Goal: Transaction & Acquisition: Purchase product/service

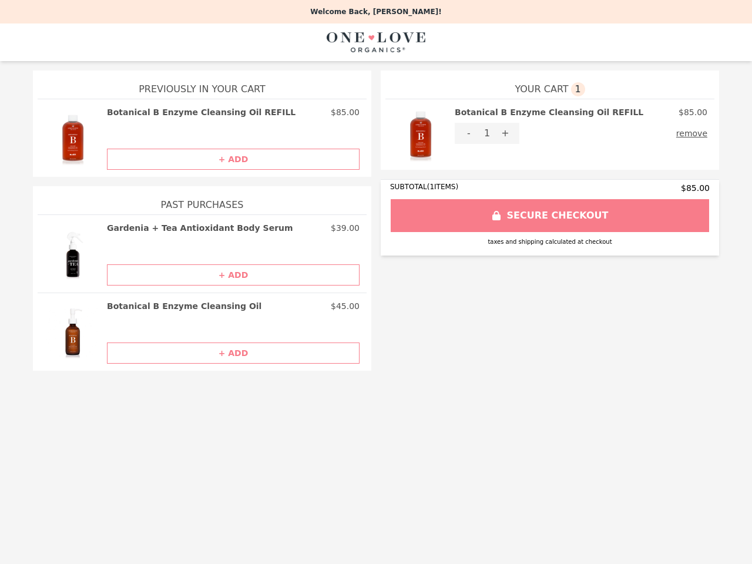
click at [421, 135] on img at bounding box center [421, 134] width 56 height 56
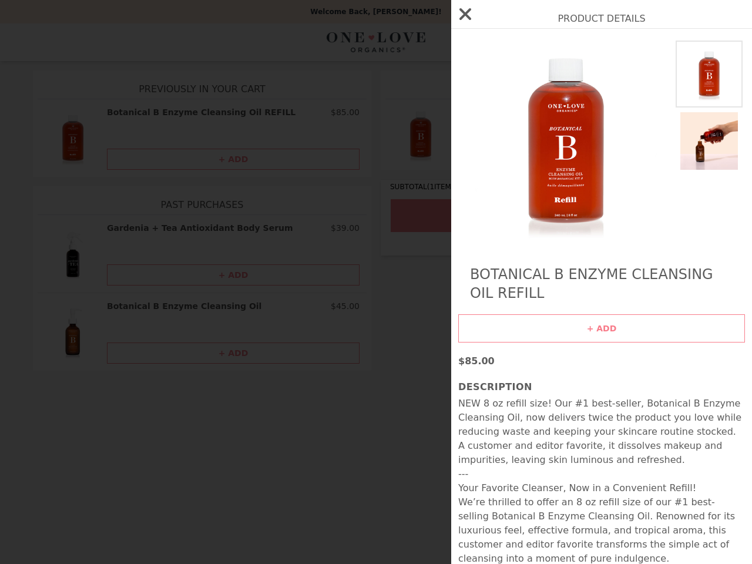
click at [469, 133] on img at bounding box center [565, 141] width 215 height 201
click at [505, 133] on div "Product Details Botanical B Enzyme Cleansing Oil REFILL + ADD $85.00 Descriptio…" at bounding box center [376, 282] width 752 height 564
click at [695, 133] on button "remove" at bounding box center [691, 133] width 31 height 21
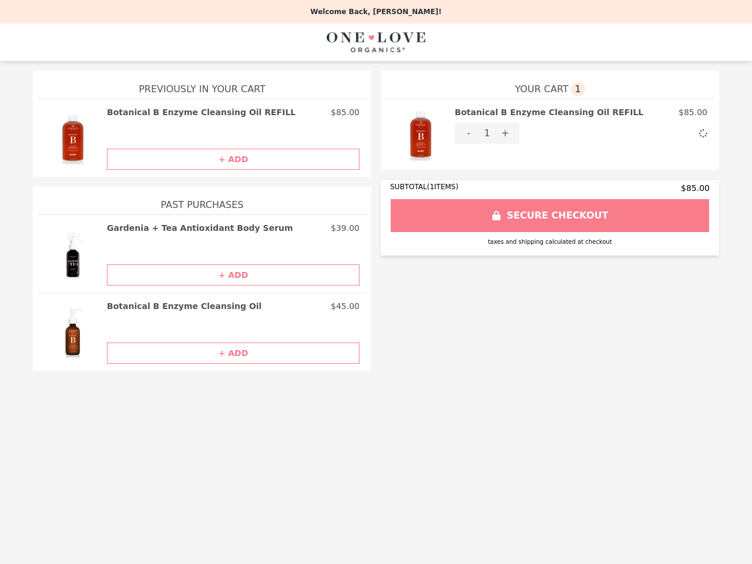
click at [73, 138] on img at bounding box center [73, 137] width 56 height 63
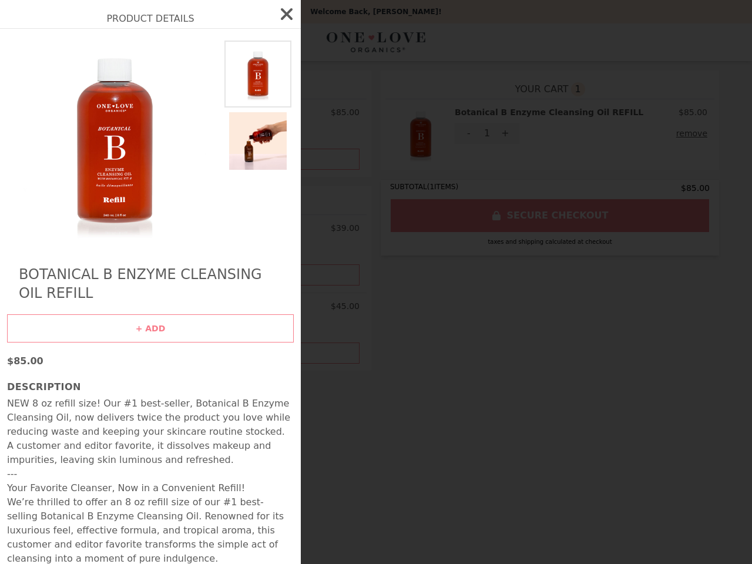
click at [233, 112] on div "Product Details Botanical B Enzyme Cleansing Oil REFILL + ADD $85.00 Descriptio…" at bounding box center [376, 282] width 752 height 564
click at [233, 159] on div at bounding box center [258, 141] width 72 height 201
click at [73, 254] on div "Product Details Botanical B Enzyme Cleansing Oil REFILL + ADD $85.00 Descriptio…" at bounding box center [376, 282] width 752 height 564
click at [233, 228] on h2 "Gardenia + Tea Antioxidant Body Serum" at bounding box center [200, 228] width 186 height 12
